Goal: Find specific page/section: Find specific page/section

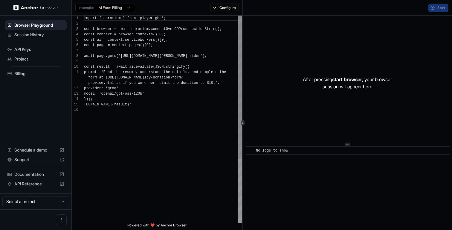
scroll to position [54, 0]
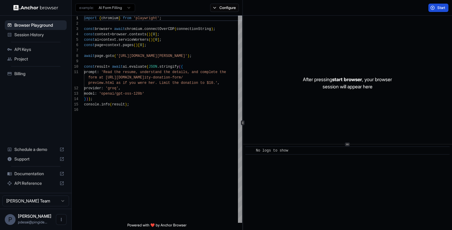
click at [437, 8] on span "Start" at bounding box center [441, 7] width 8 height 5
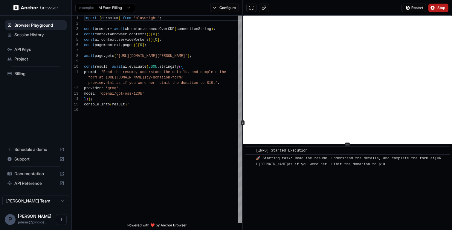
click at [30, 34] on span "Session History" at bounding box center [39, 35] width 50 height 6
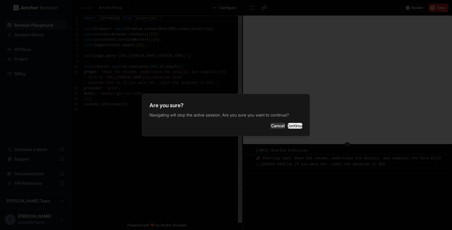
click at [296, 125] on button "Continue" at bounding box center [295, 126] width 15 height 6
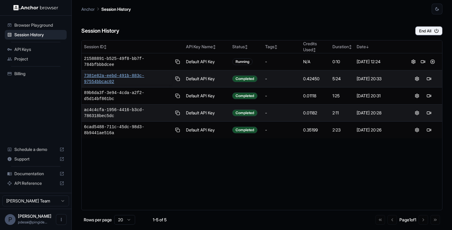
click at [104, 80] on span "7381e82a-eebd-491b-883c-97554bbcac02" at bounding box center [128, 79] width 88 height 12
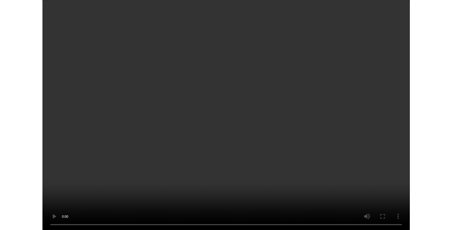
scroll to position [133, 0]
